Goal: Task Accomplishment & Management: Use online tool/utility

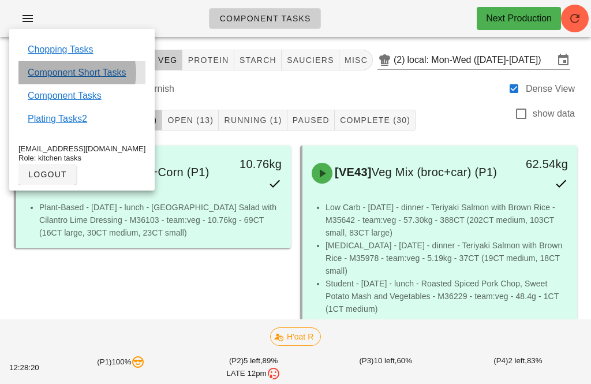
click at [73, 72] on link "Component Short Tasks" at bounding box center [77, 73] width 98 height 14
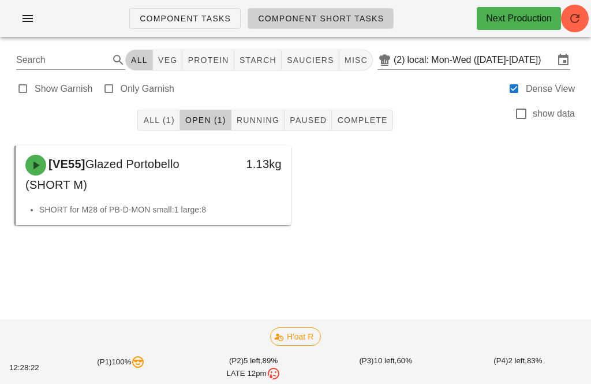
click at [137, 266] on div "[VE55] Glazed Portobello (SHORT M) 1.13kg SHORT for M28 of PB-D-MON small:1 lar…" at bounding box center [295, 202] width 577 height 128
click at [474, 245] on div at bounding box center [295, 247] width 572 height 35
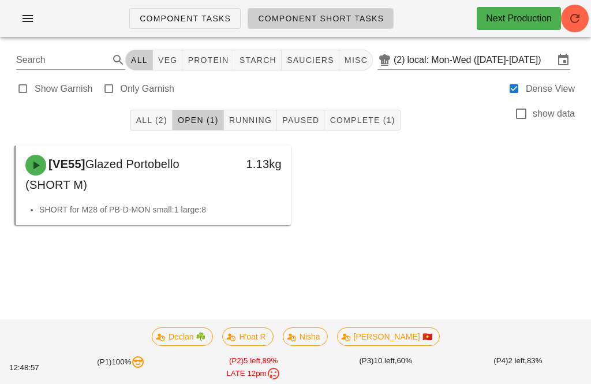
click at [177, 52] on button "veg" at bounding box center [168, 60] width 30 height 21
type input "team:veg"
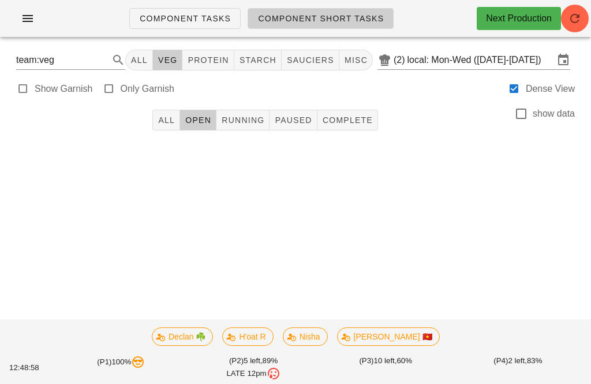
click at [246, 117] on span "Running" at bounding box center [242, 119] width 43 height 9
click at [187, 107] on div "All Open Running Paused Complete show data" at bounding box center [295, 120] width 577 height 37
click at [196, 123] on span "Open" at bounding box center [198, 119] width 27 height 9
click at [153, 58] on button "All" at bounding box center [139, 60] width 28 height 21
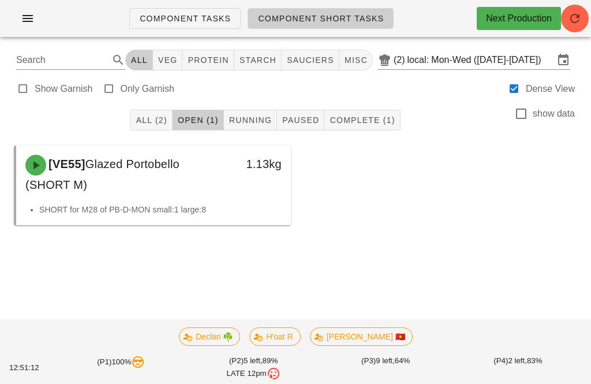
click at [170, 58] on span "veg" at bounding box center [167, 59] width 20 height 9
type input "team:veg"
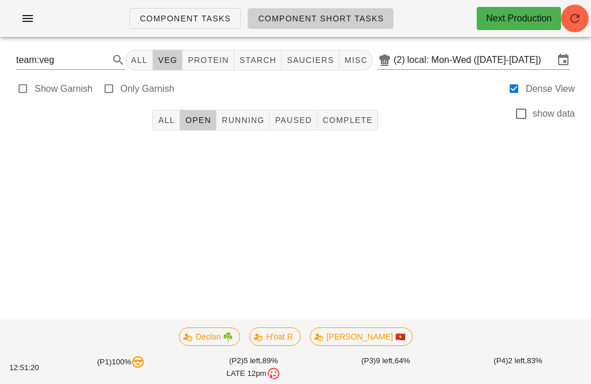
click at [171, 137] on div "All Open Running Paused Complete show data" at bounding box center [295, 120] width 577 height 37
click at [163, 119] on span "All" at bounding box center [165, 119] width 17 height 9
click at [153, 52] on button "All" at bounding box center [139, 60] width 28 height 21
